Goal: Task Accomplishment & Management: Use online tool/utility

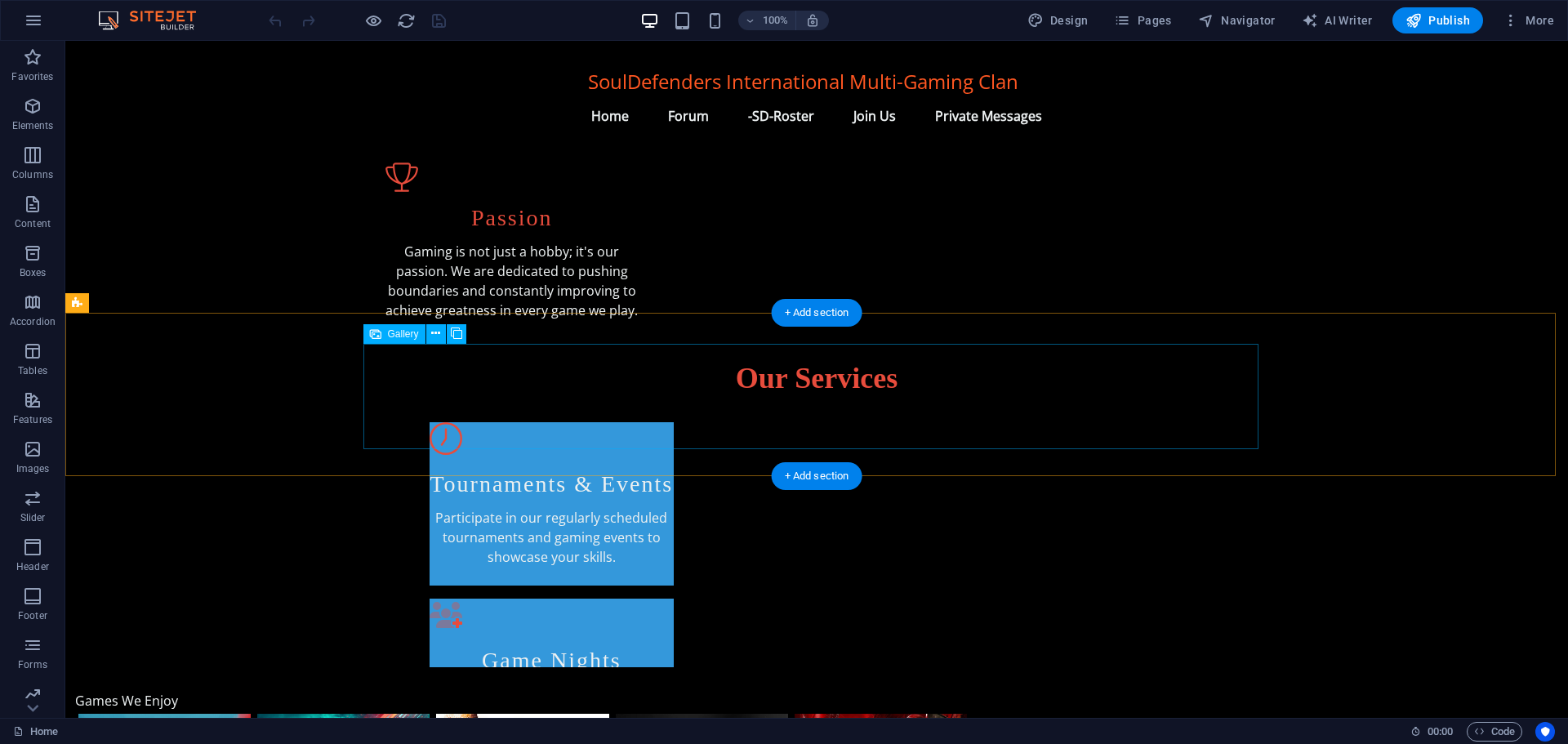
scroll to position [734, 0]
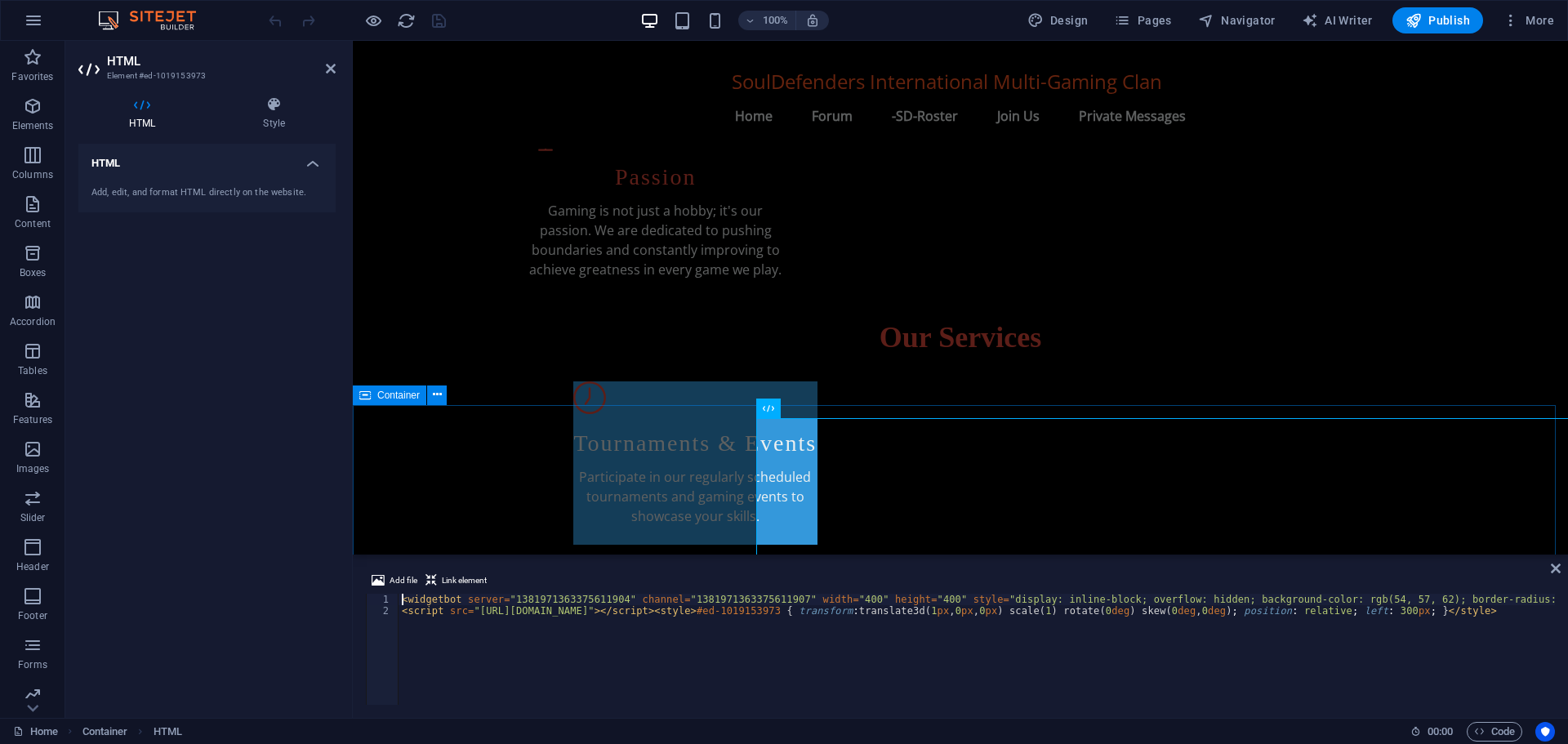
scroll to position [767, 0]
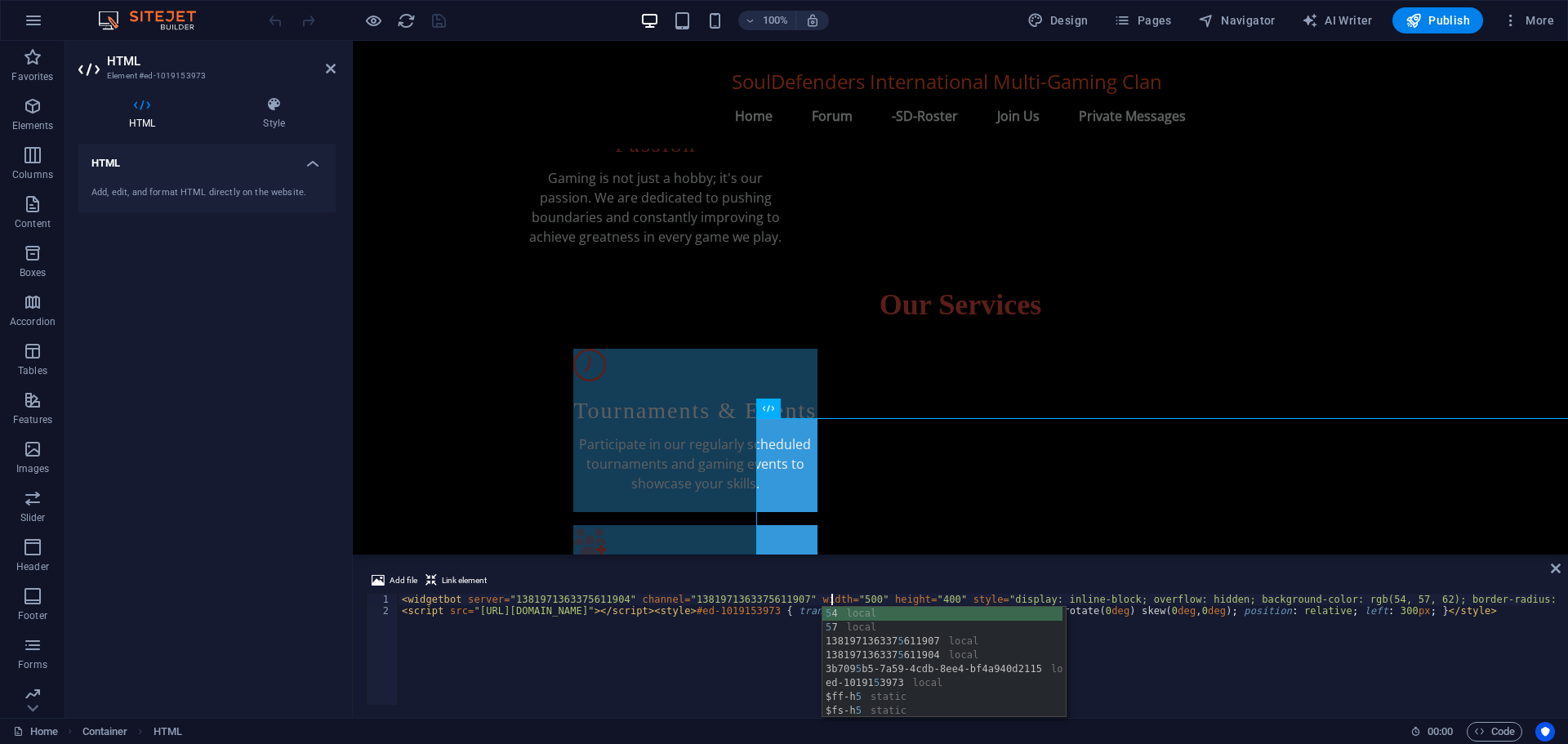
scroll to position [0, 35]
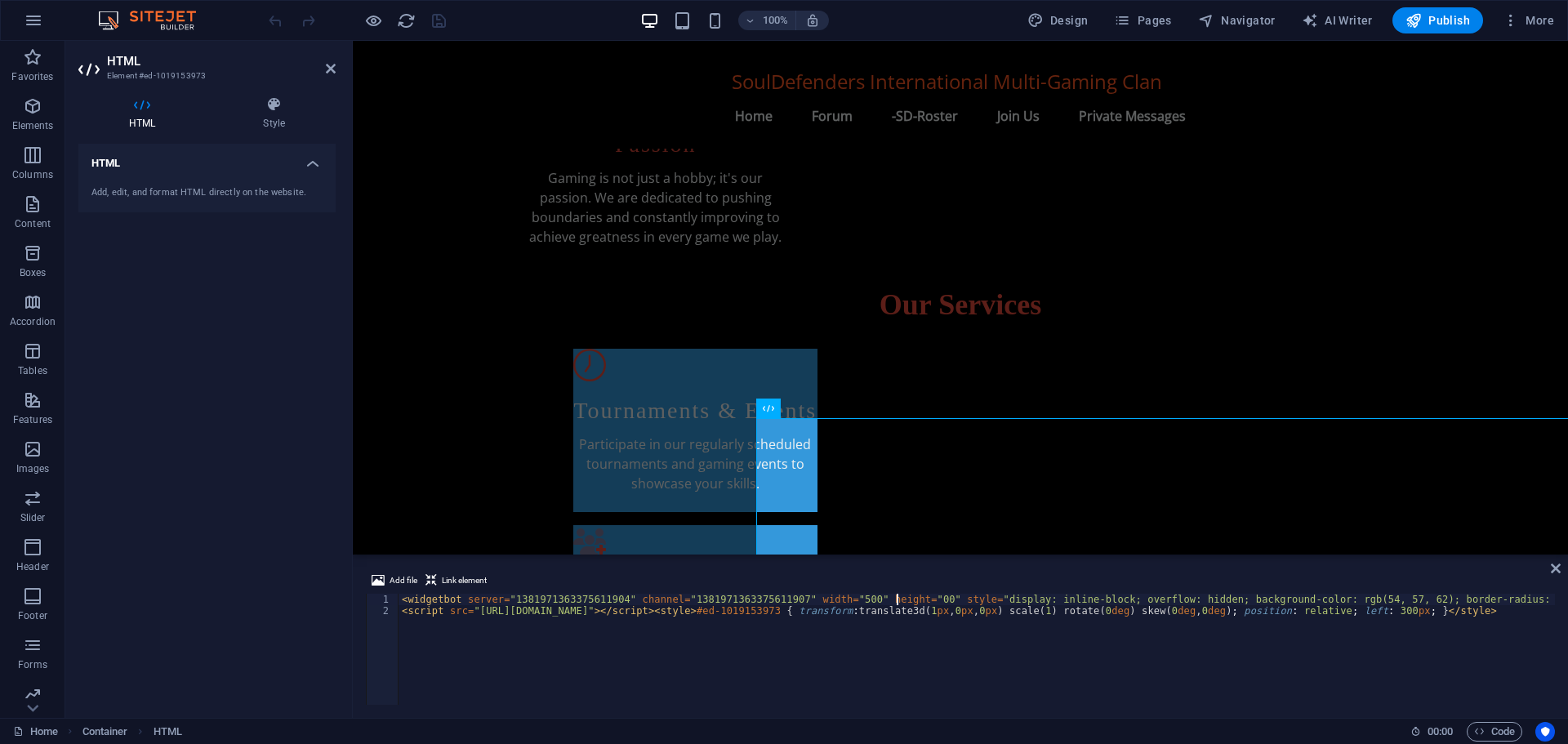
scroll to position [0, 41]
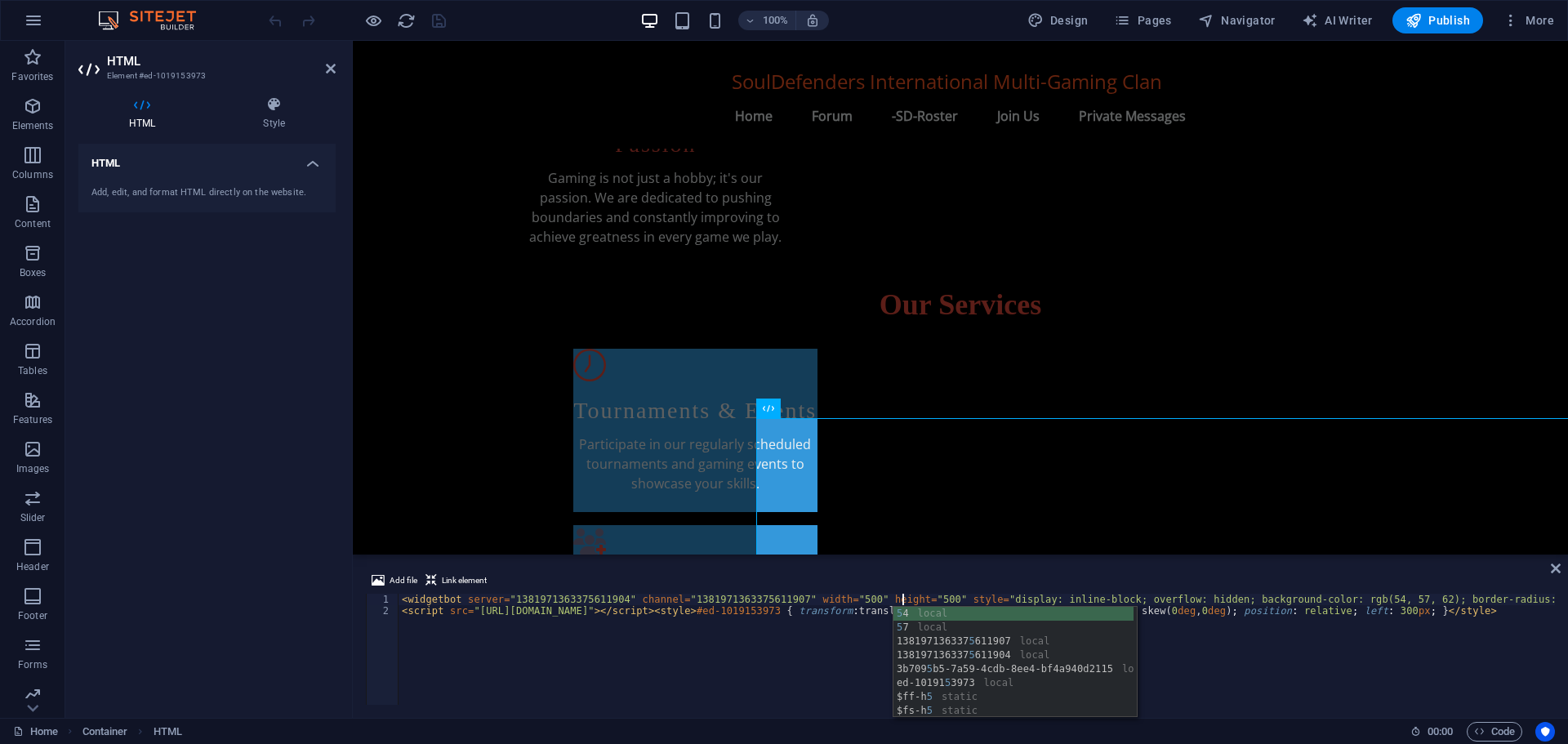
type textarea "<widgetbot server="1381971363375611904" channel="1381971363375611907" width="50…"
click at [227, 407] on div "HTML Add, edit, and format HTML directly on the website." at bounding box center [206, 424] width 258 height 561
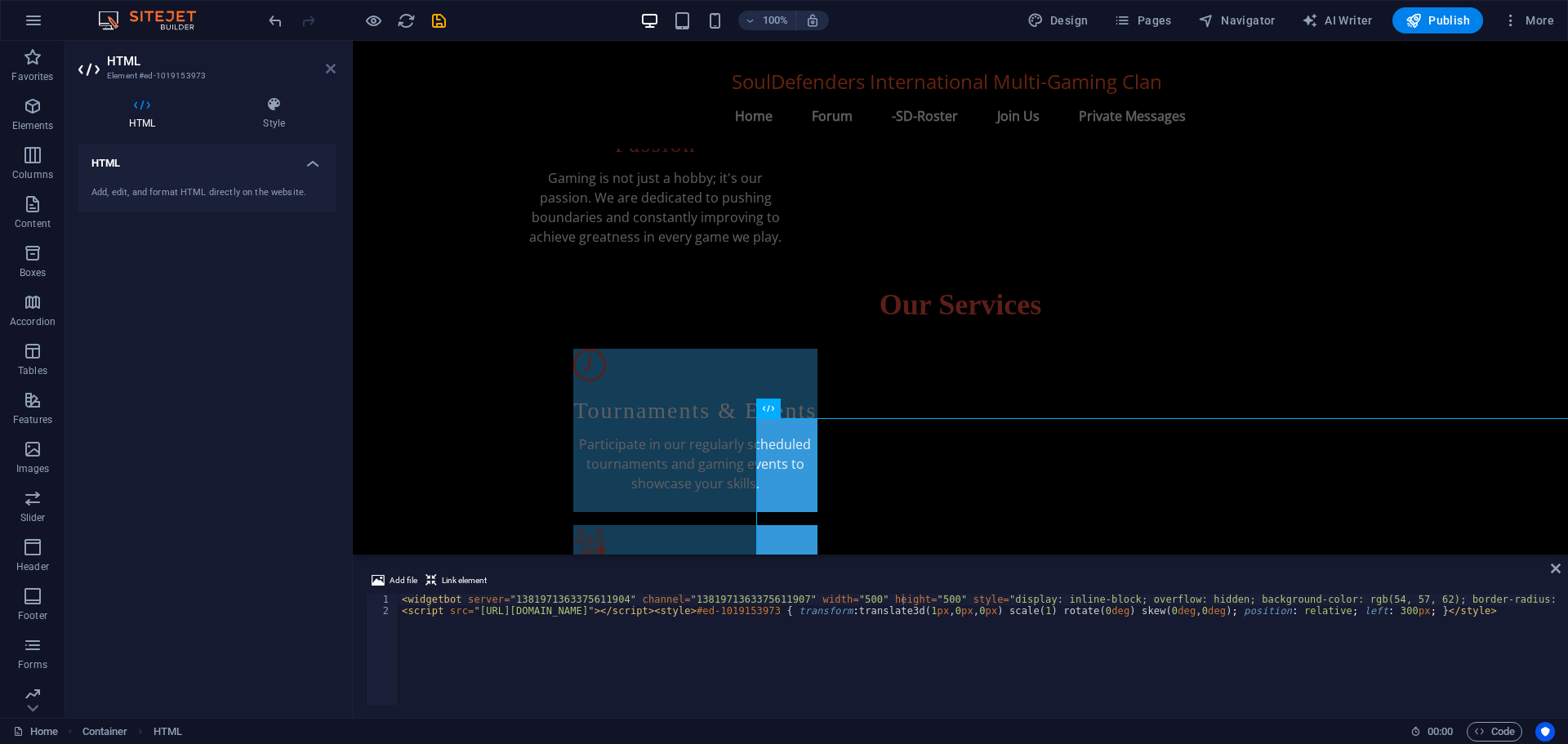
click at [333, 67] on icon at bounding box center [330, 69] width 10 height 13
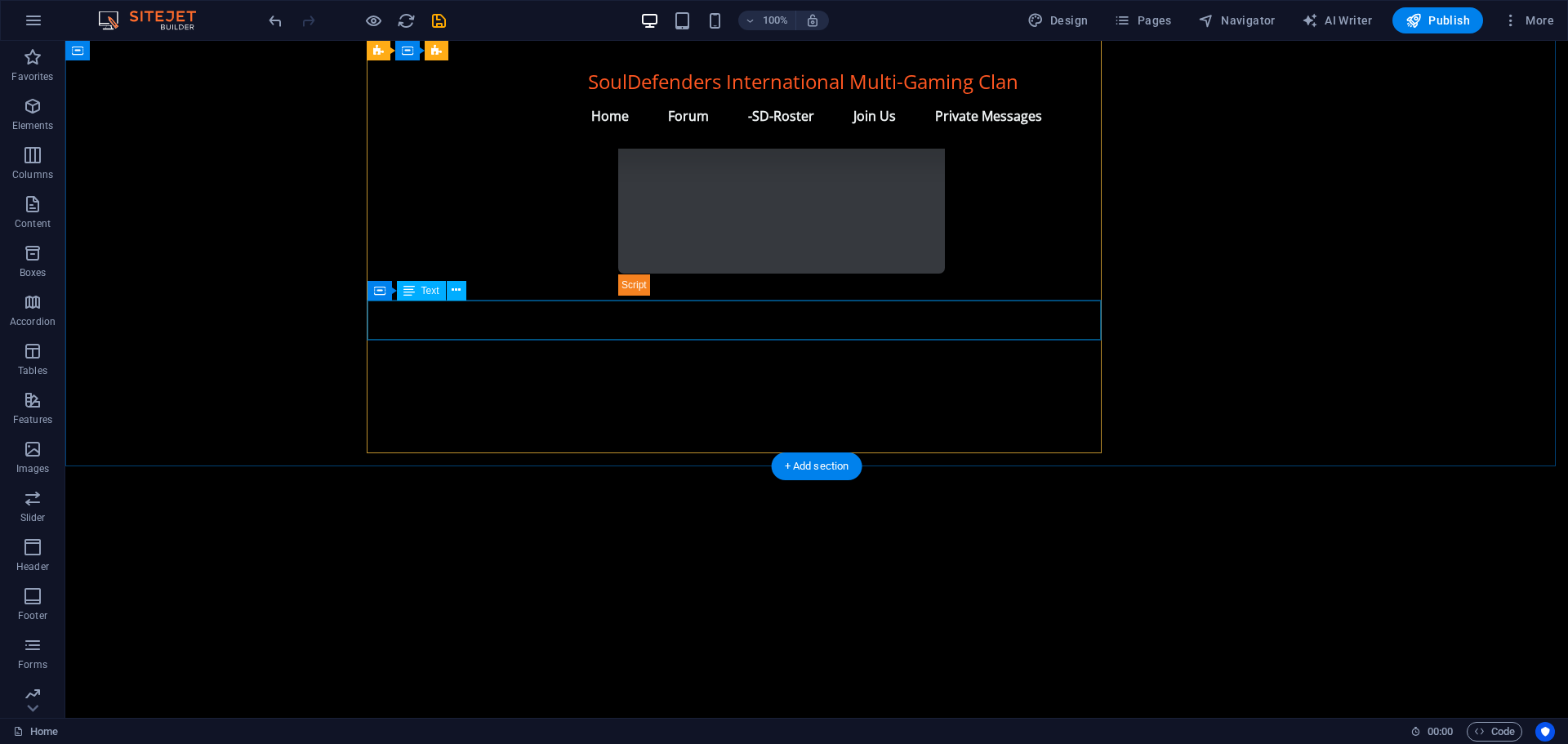
scroll to position [1472, 0]
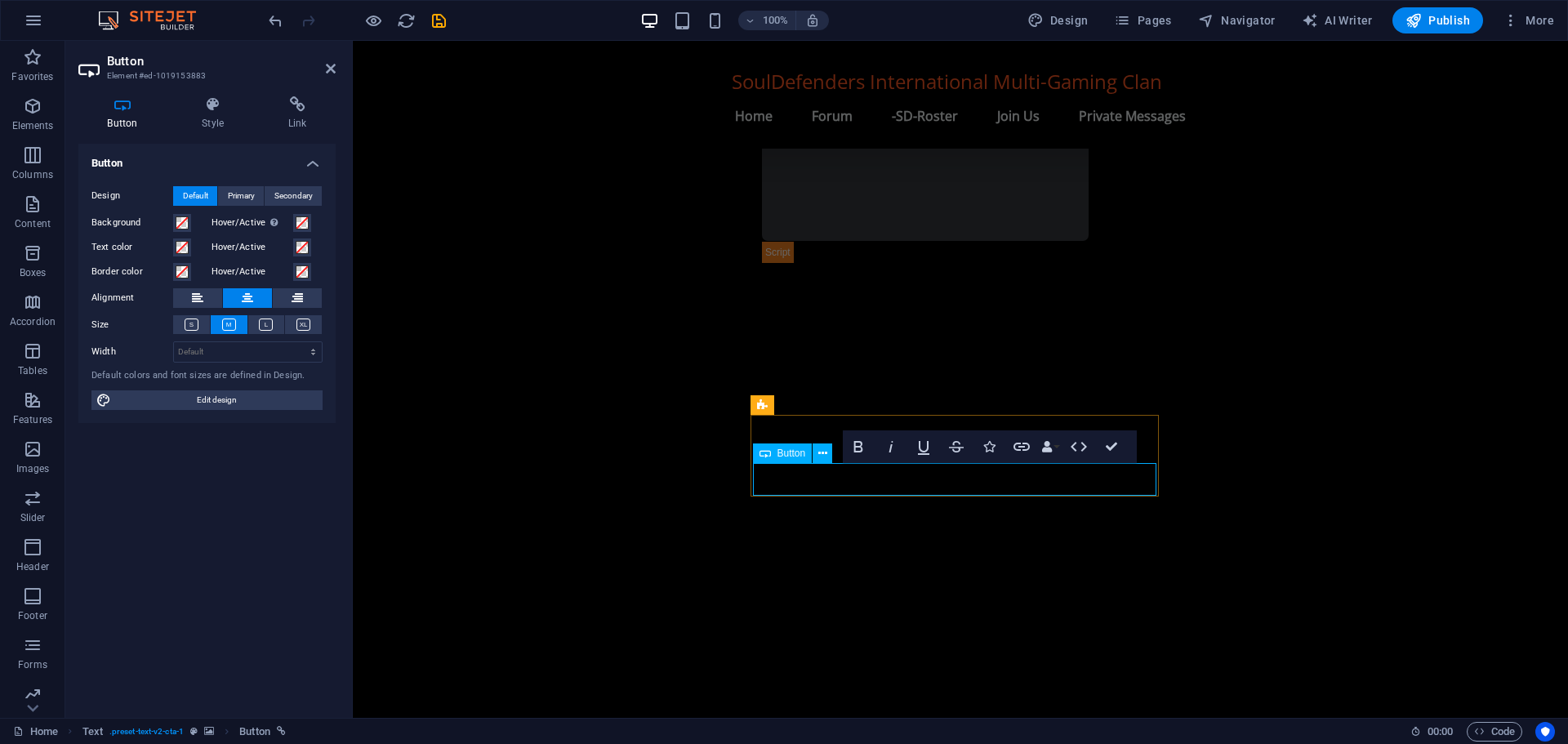
click at [184, 223] on span at bounding box center [181, 222] width 13 height 13
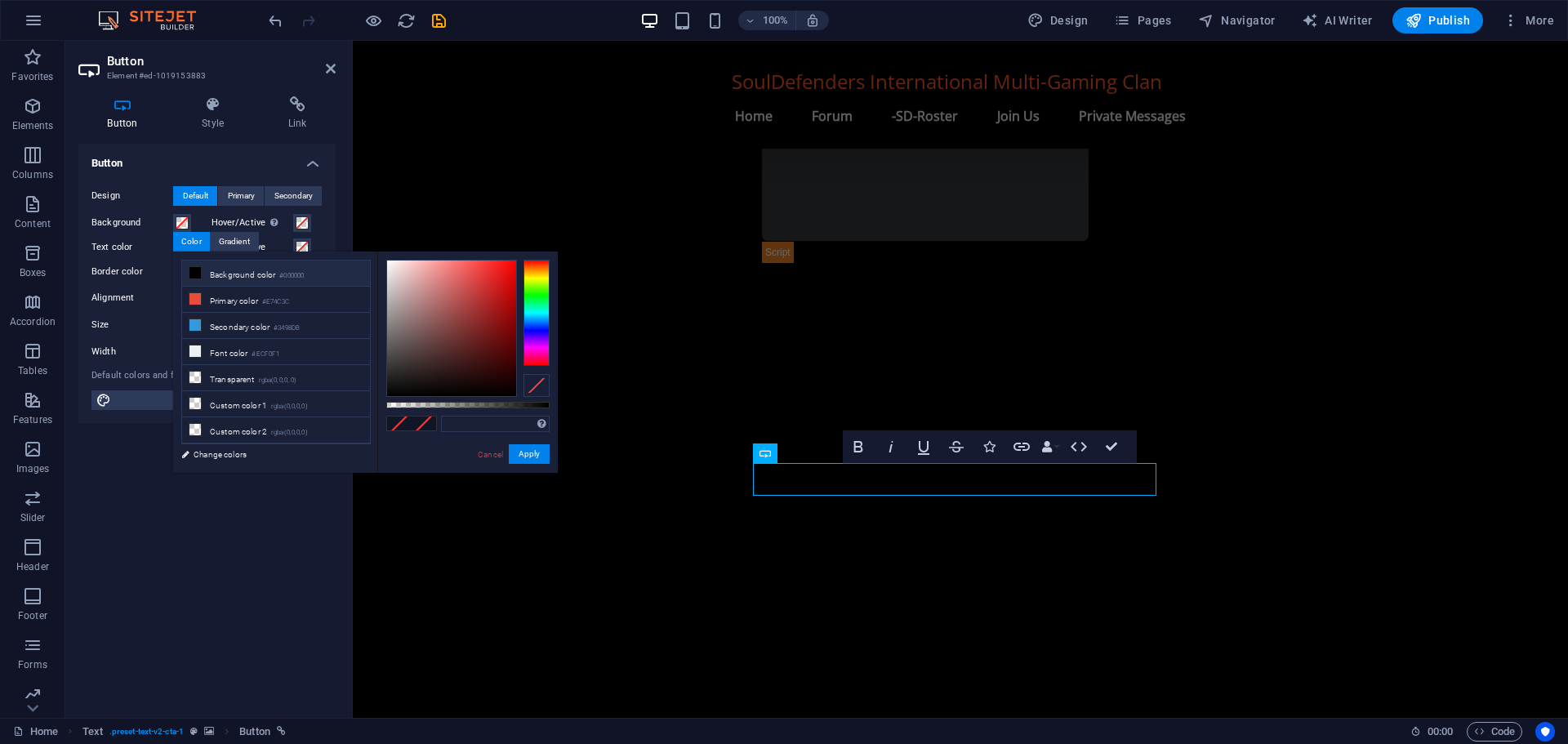
click at [232, 275] on li "Background color #000000" at bounding box center [276, 273] width 188 height 26
type input "#000000"
click at [235, 275] on li "Background color #000000" at bounding box center [276, 273] width 188 height 26
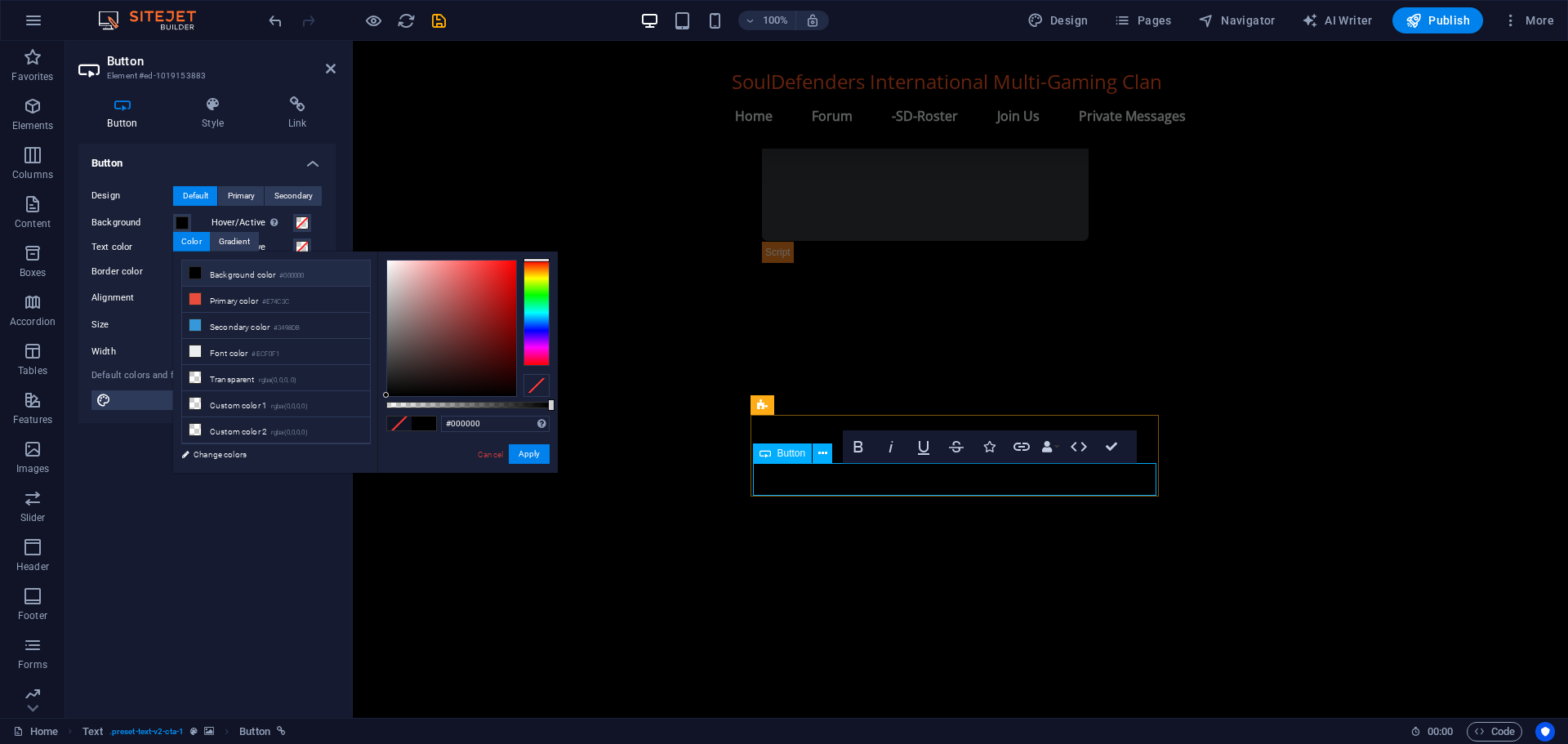
click at [532, 451] on button "Apply" at bounding box center [529, 454] width 41 height 20
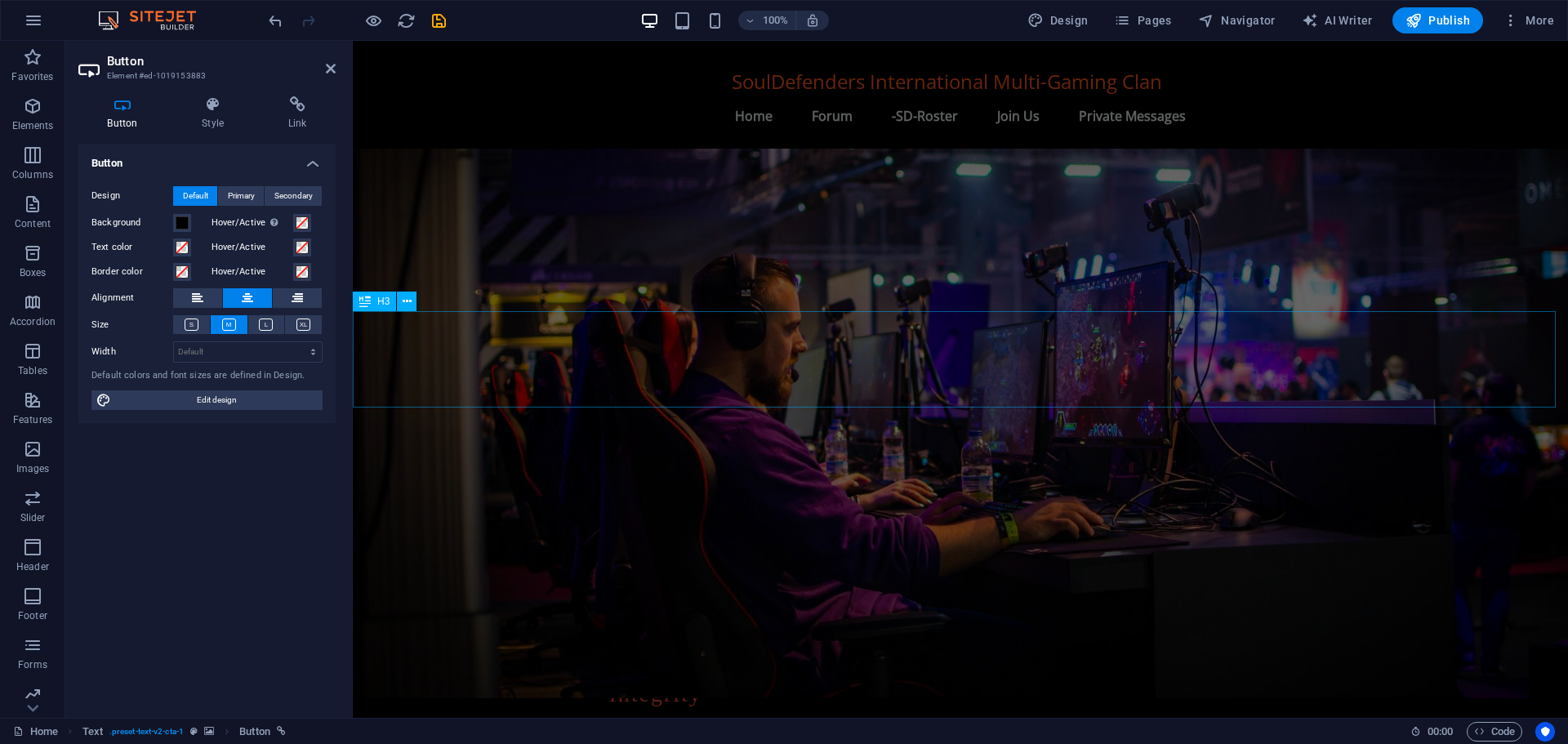
scroll to position [0, 0]
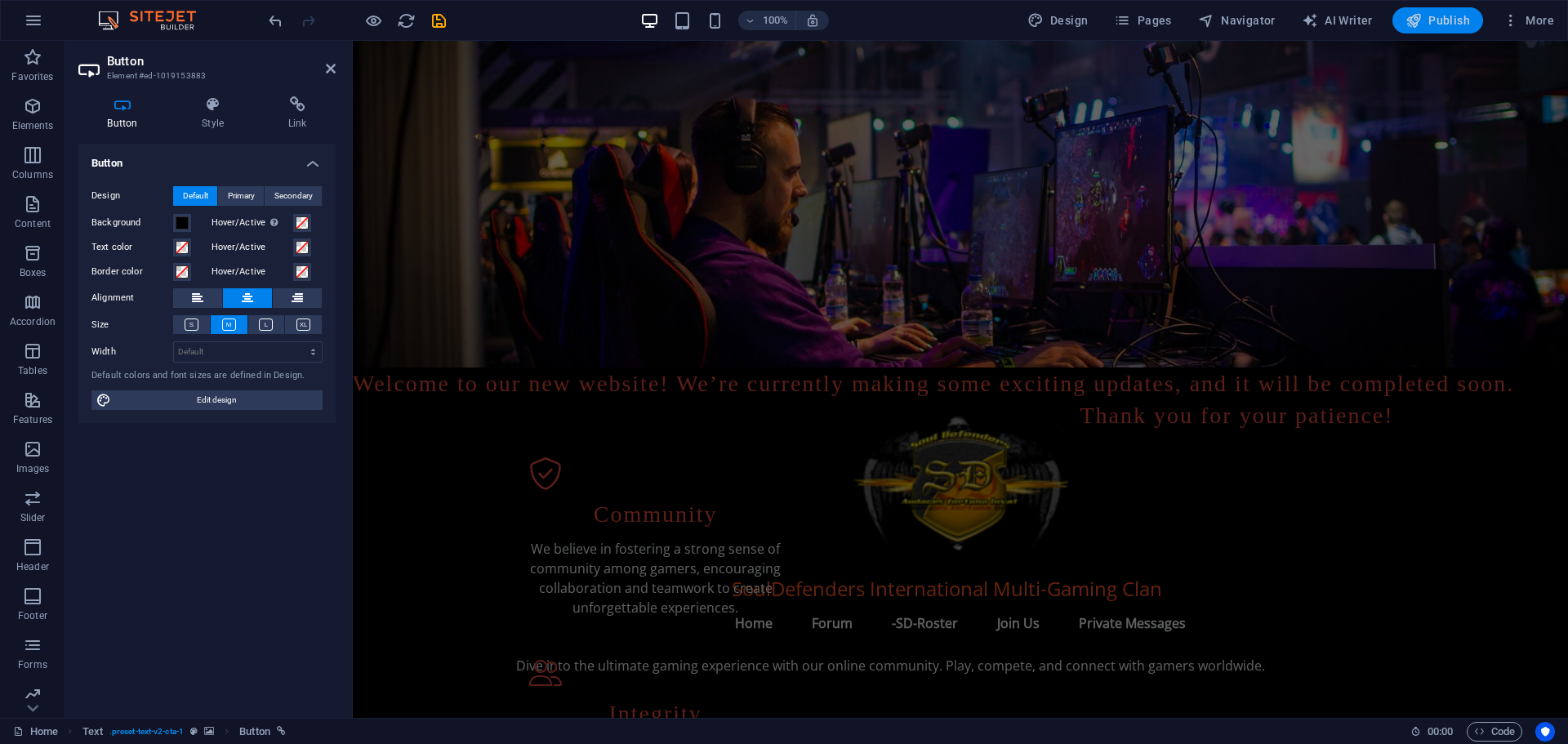
click at [1434, 18] on span "Publish" at bounding box center [1437, 20] width 64 height 16
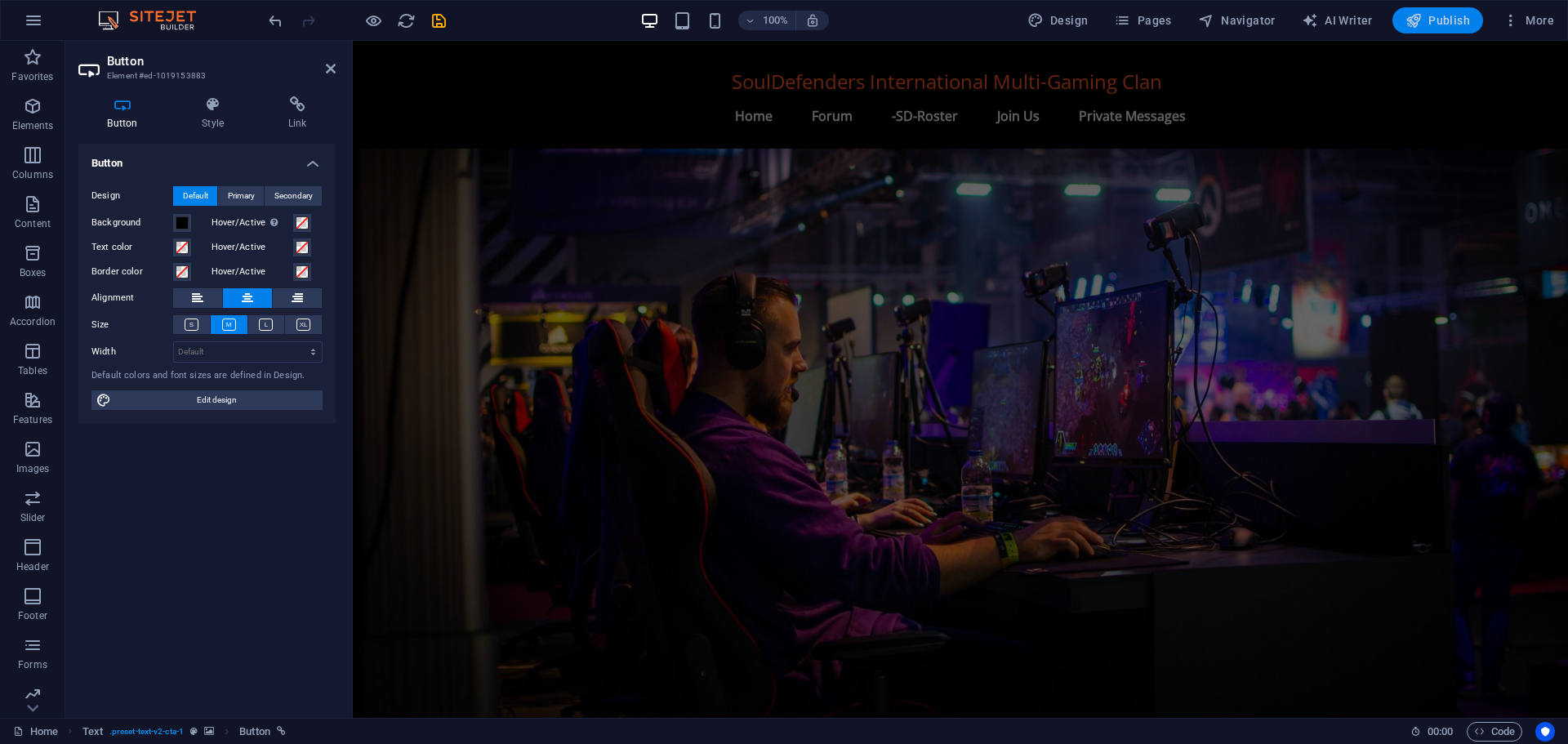
scroll to position [1472, 0]
